Goal: Check status: Check status

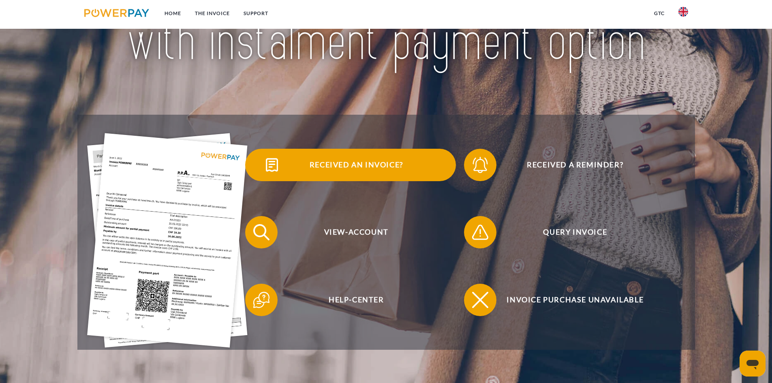
scroll to position [121, 0]
click at [362, 173] on span "Received an invoice?" at bounding box center [356, 164] width 199 height 32
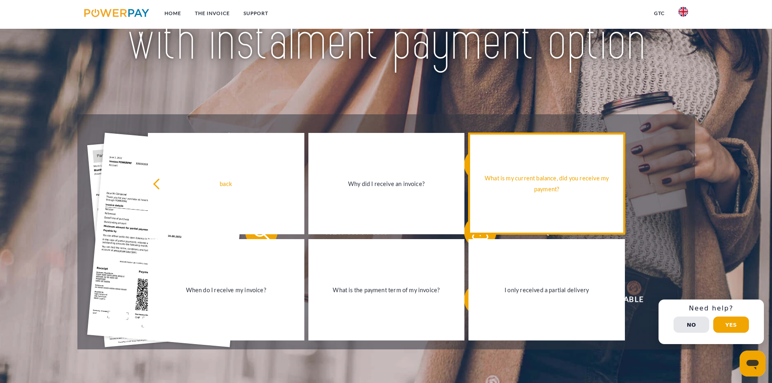
click at [582, 193] on div "What is my current balance, did you receive my payment?" at bounding box center [546, 184] width 147 height 22
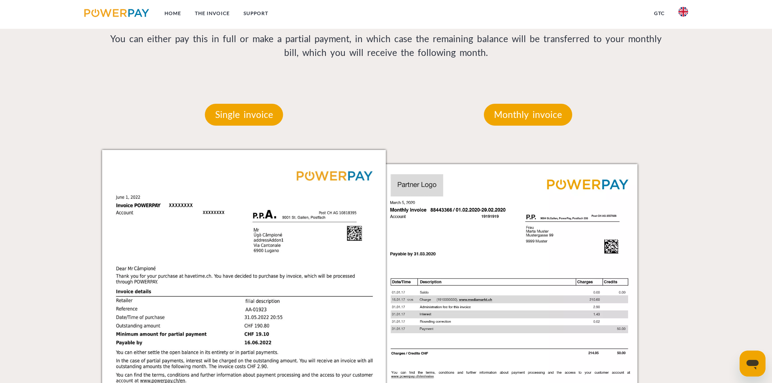
scroll to position [648, 0]
click at [258, 126] on p "Single invoice" at bounding box center [244, 115] width 78 height 22
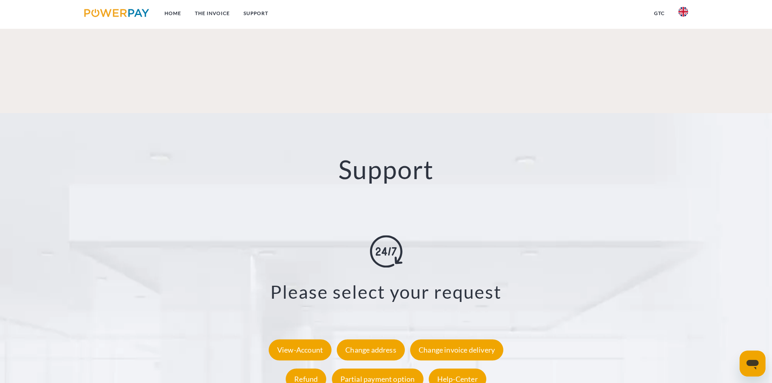
scroll to position [1372, 0]
click at [306, 339] on div "View-Account" at bounding box center [300, 349] width 63 height 21
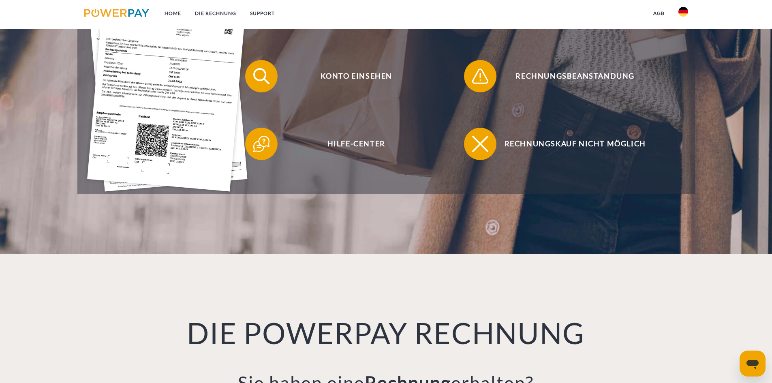
scroll to position [277, 0]
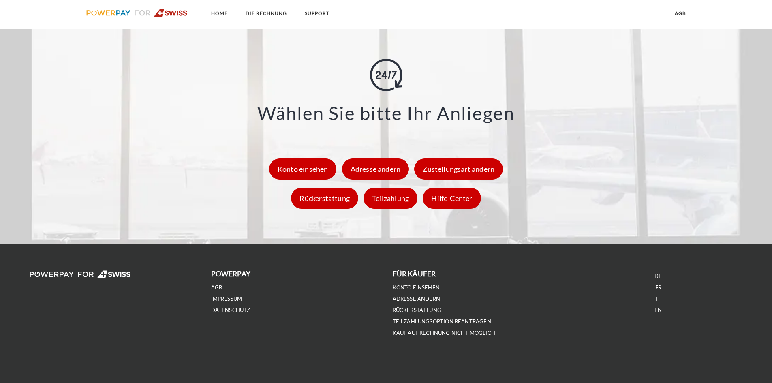
scroll to position [1132, 0]
click at [658, 287] on link "FR" at bounding box center [658, 287] width 6 height 7
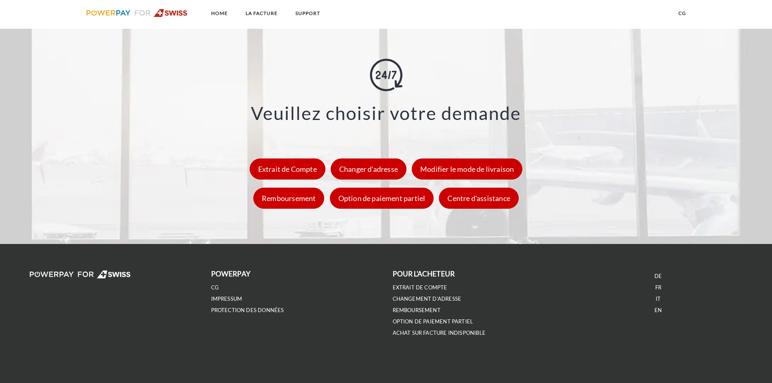
scroll to position [1150, 0]
click at [289, 165] on div "Extrait de Compte" at bounding box center [288, 168] width 76 height 21
